Goal: Learn about a topic

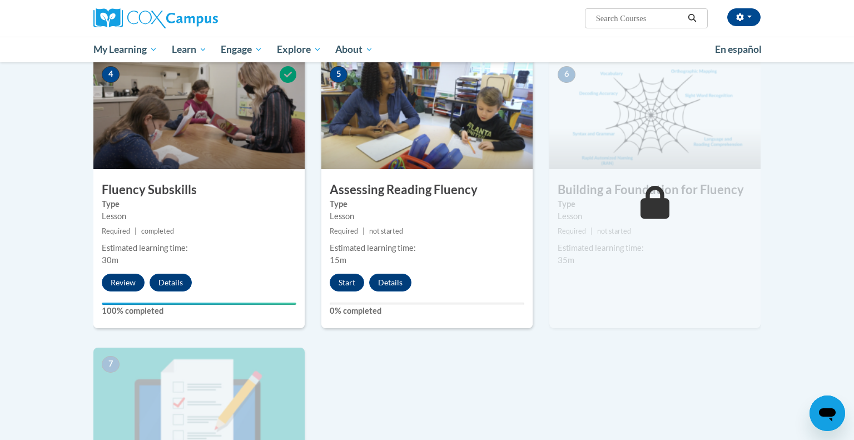
scroll to position [524, 0]
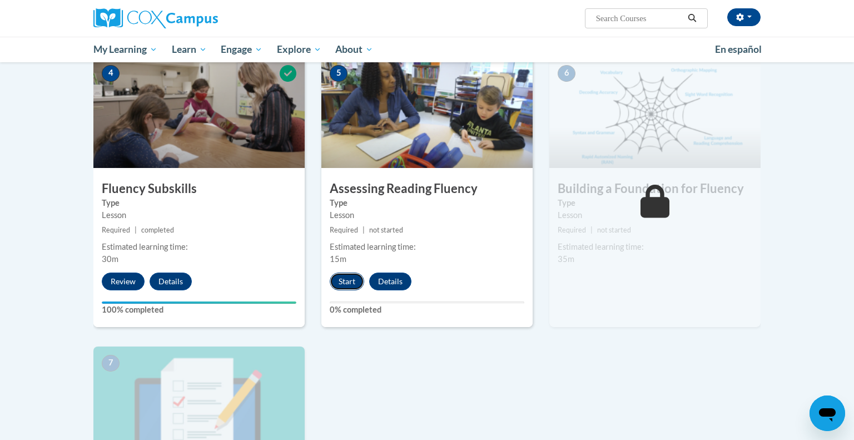
click at [345, 283] on button "Start" at bounding box center [347, 281] width 34 height 18
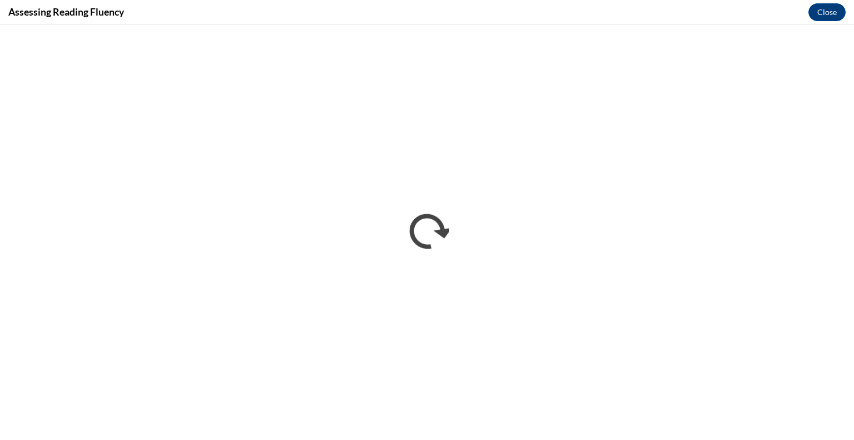
scroll to position [0, 0]
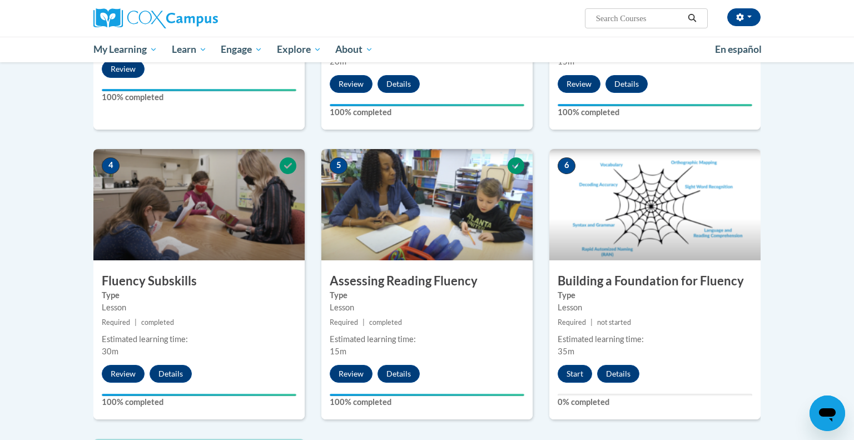
scroll to position [430, 0]
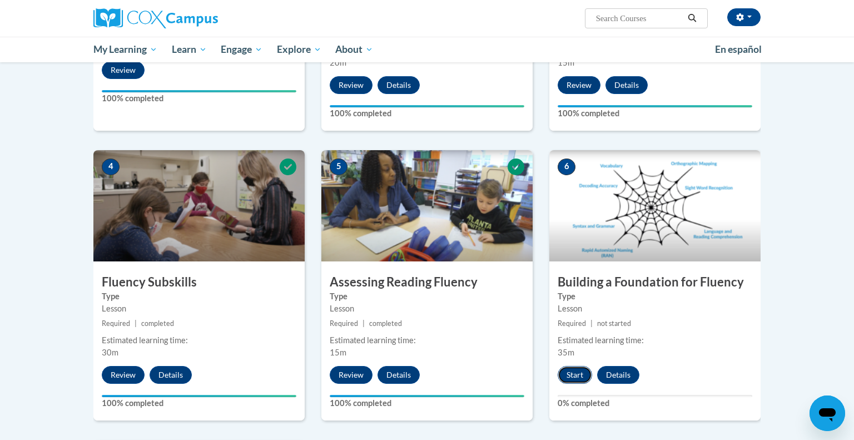
click at [570, 376] on button "Start" at bounding box center [575, 375] width 34 height 18
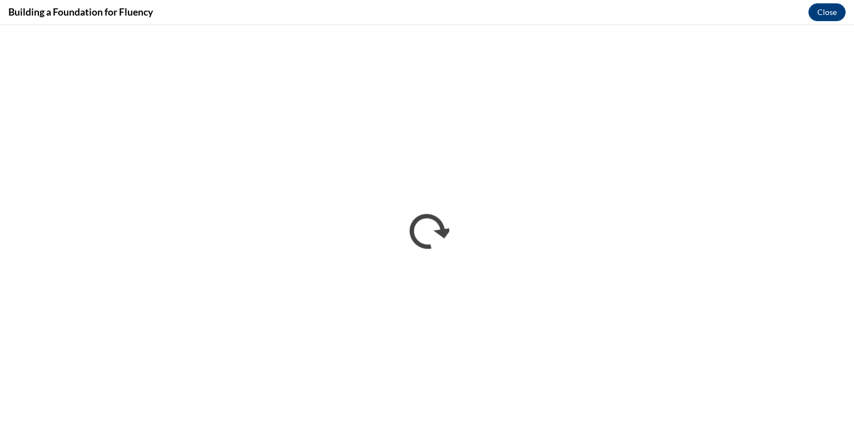
scroll to position [0, 0]
